Goal: Task Accomplishment & Management: Manage account settings

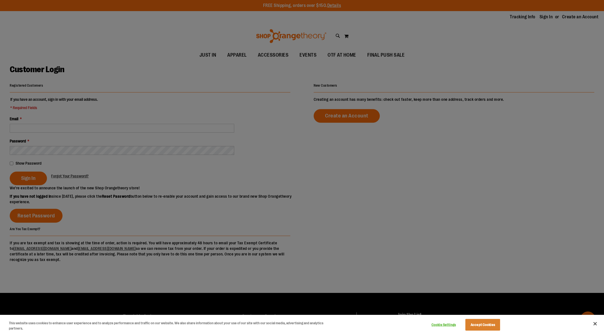
click at [121, 126] on div at bounding box center [302, 167] width 604 height 334
drag, startPoint x: 596, startPoint y: 325, endPoint x: 172, endPoint y: 190, distance: 444.9
click at [590, 324] on button "Close" at bounding box center [595, 324] width 12 height 12
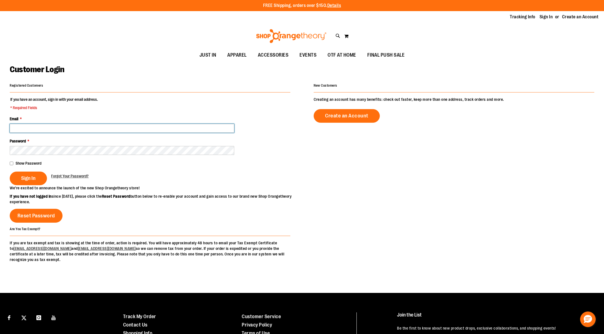
click at [67, 127] on input "Email *" at bounding box center [122, 128] width 224 height 9
type input "**********"
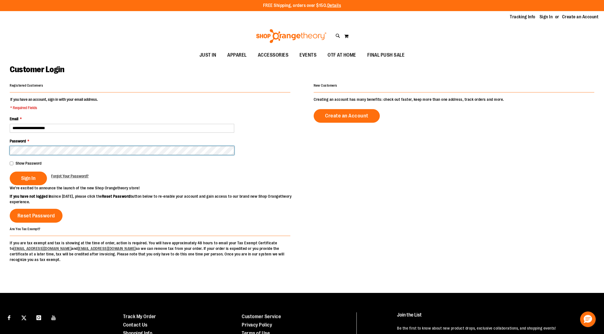
click at [10, 172] on button "Sign In" at bounding box center [28, 179] width 37 height 14
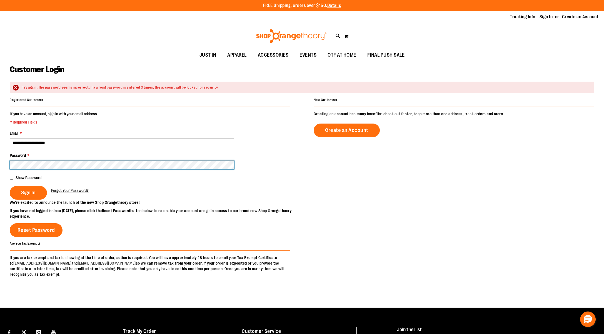
click at [10, 186] on button "Sign In" at bounding box center [28, 193] width 37 height 14
click at [69, 189] on span "Forgot Your Password?" at bounding box center [70, 190] width 38 height 4
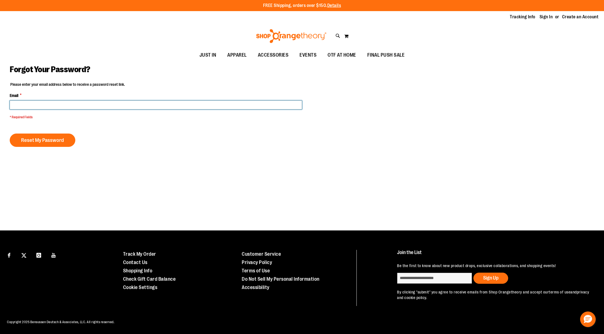
click at [54, 104] on input "Email *" at bounding box center [156, 105] width 292 height 9
type input "**********"
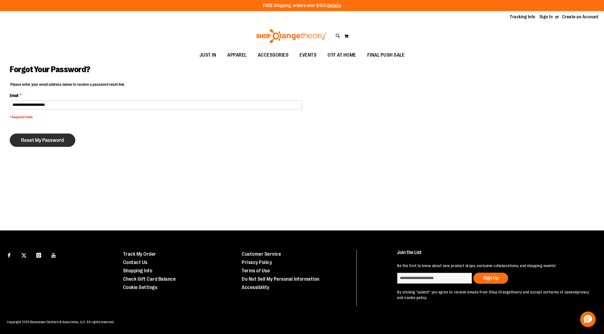
click at [53, 140] on span "Reset My Password" at bounding box center [42, 140] width 43 height 6
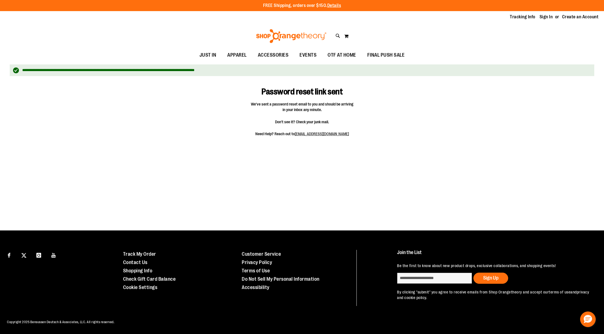
click at [389, 110] on div "Password reset link sent We've sent a password reset email to you and should be…" at bounding box center [302, 111] width 585 height 64
click at [546, 19] on link "Sign In" at bounding box center [546, 17] width 13 height 6
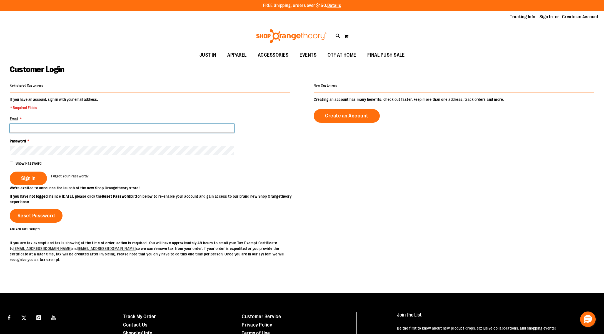
click at [100, 127] on input "Email *" at bounding box center [122, 128] width 224 height 9
type input "**********"
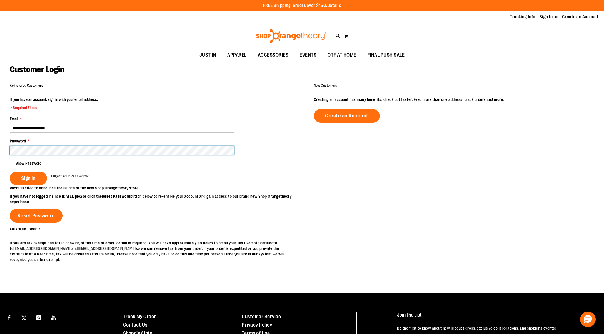
click at [10, 172] on button "Sign In" at bounding box center [28, 179] width 37 height 14
